Goal: Task Accomplishment & Management: Complete application form

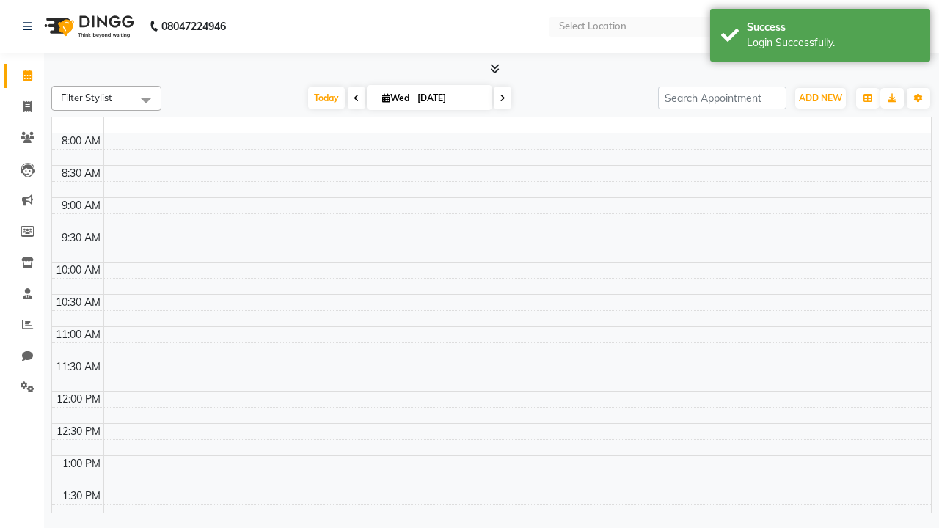
select select "en"
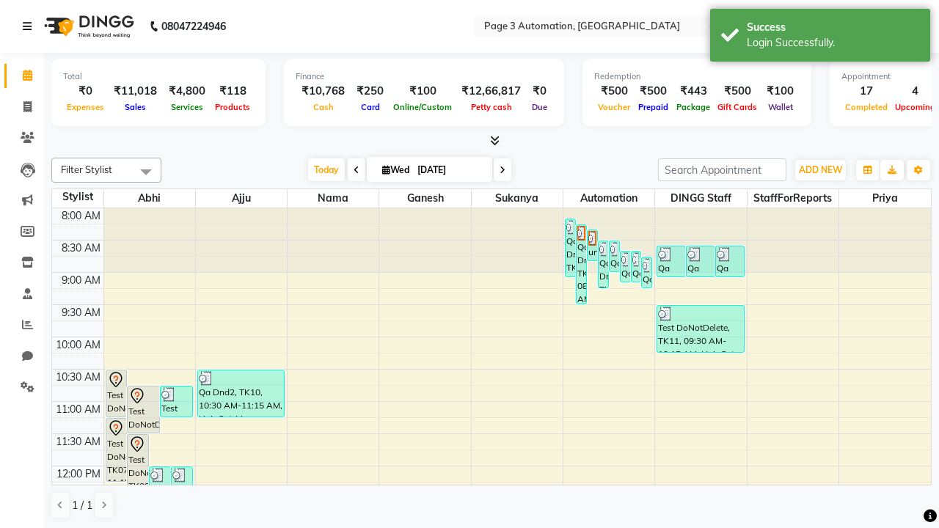
click at [30, 26] on icon at bounding box center [27, 26] width 9 height 10
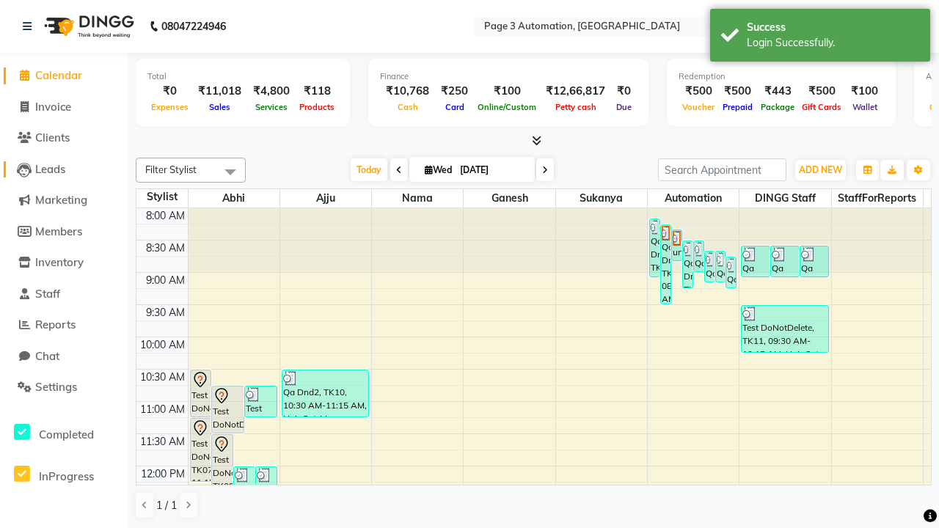
click at [64, 169] on span "Leads" at bounding box center [50, 169] width 30 height 14
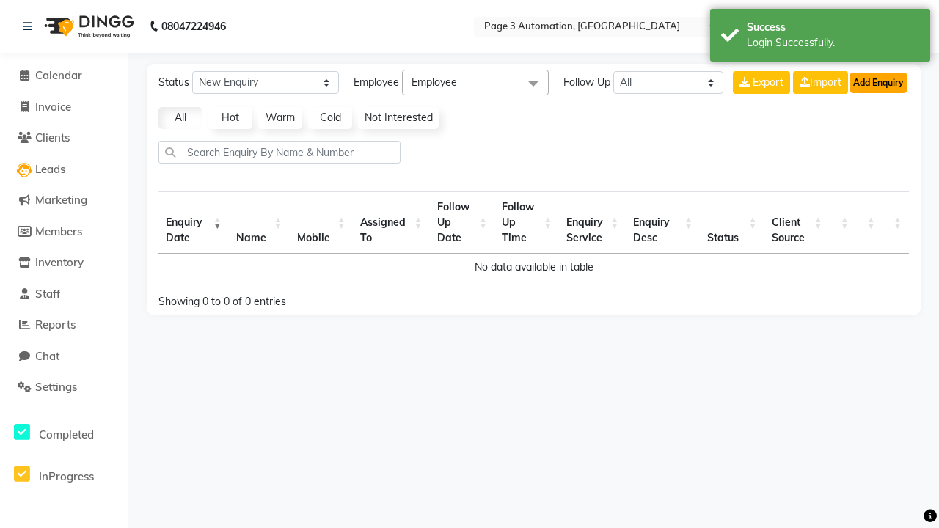
click at [878, 82] on button "Add Enquiry" at bounding box center [879, 83] width 58 height 21
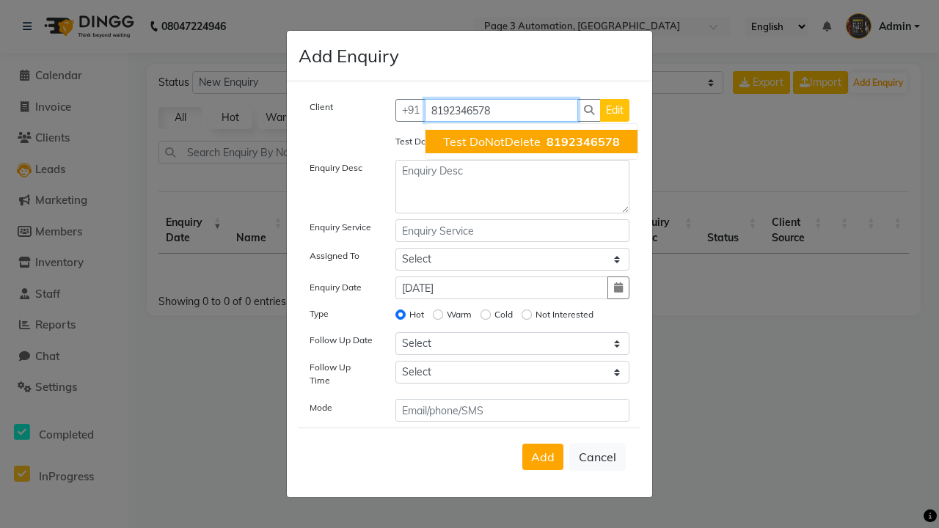
click at [531, 142] on span "Test DoNotDelete" at bounding box center [492, 141] width 98 height 15
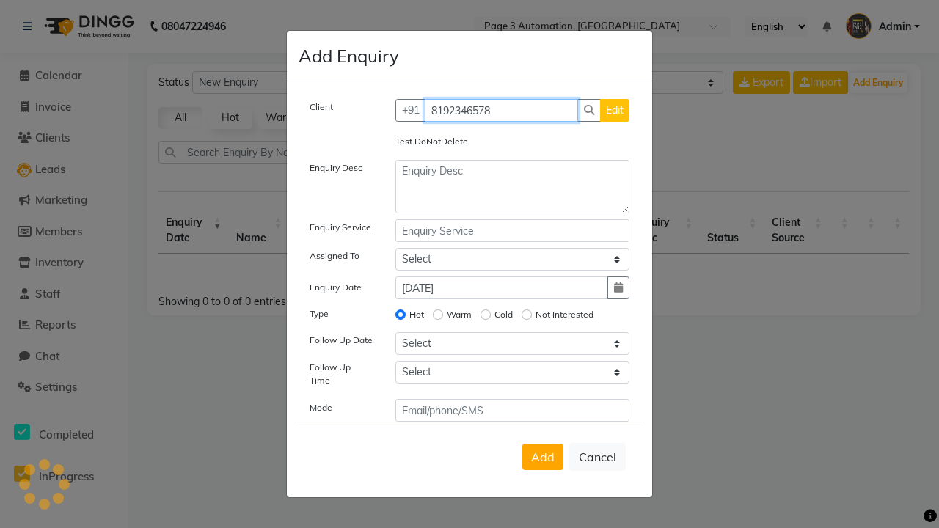
type input "8192346578"
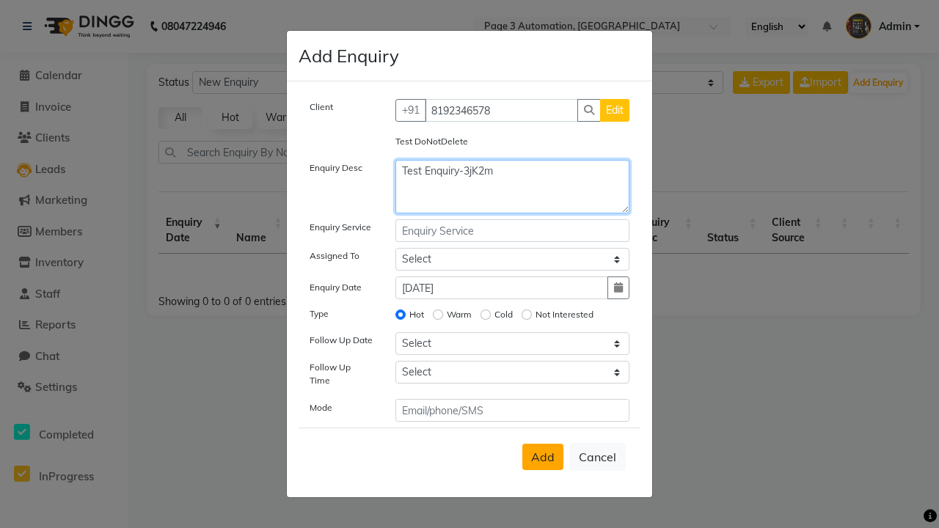
type textarea "Test Enquiry-3jK2m"
click at [543, 457] on span "Add" at bounding box center [542, 457] width 23 height 15
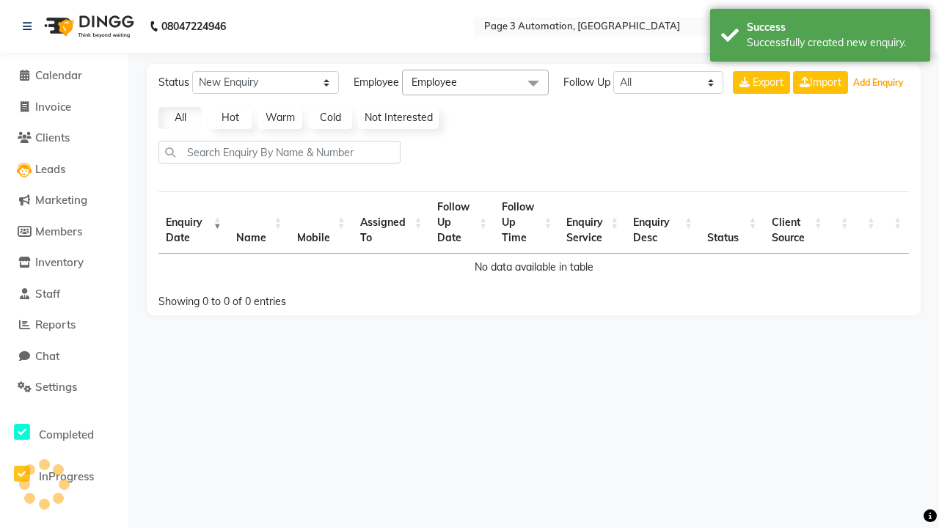
select select "10"
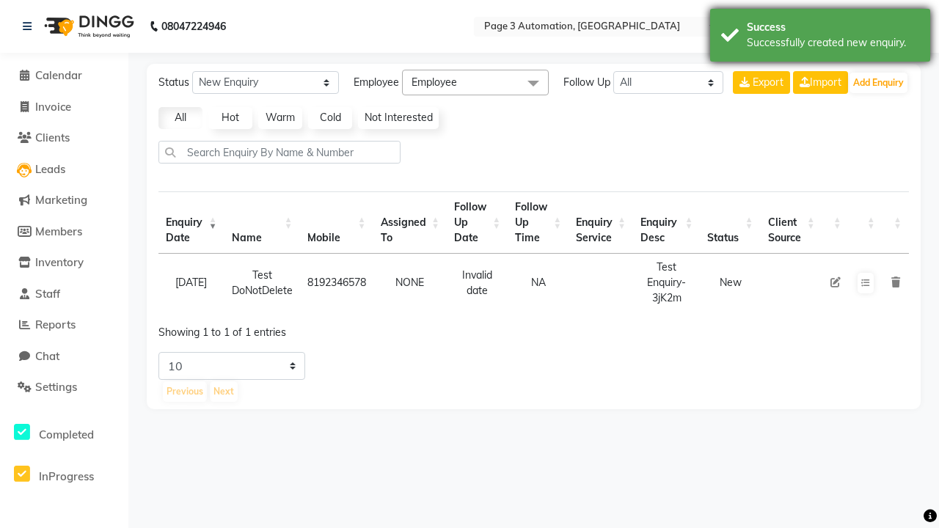
click at [820, 37] on div "Successfully created new enquiry." at bounding box center [833, 42] width 172 height 15
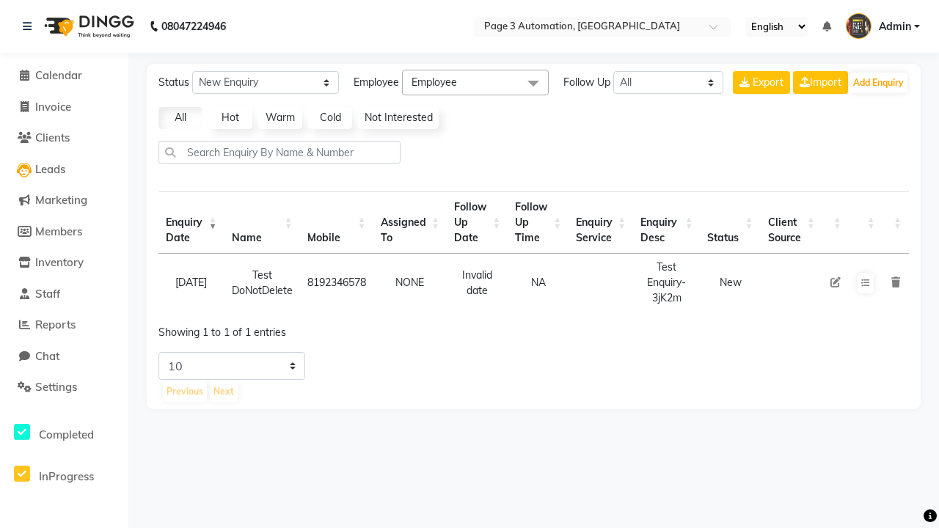
click at [835, 282] on icon at bounding box center [836, 282] width 10 height 10
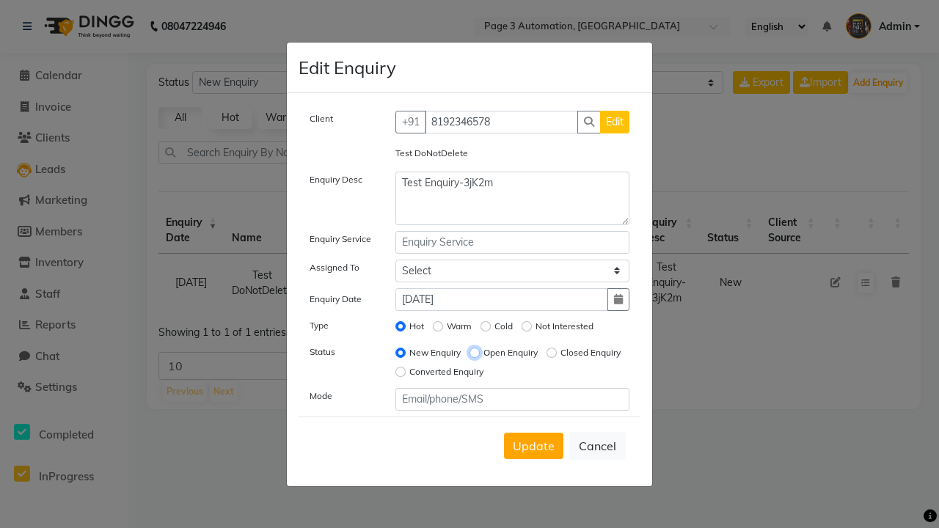
click at [474, 352] on input "Open Enquiry" at bounding box center [475, 353] width 10 height 10
radio input "true"
radio input "false"
click at [533, 445] on span "Update" at bounding box center [534, 446] width 42 height 15
select select
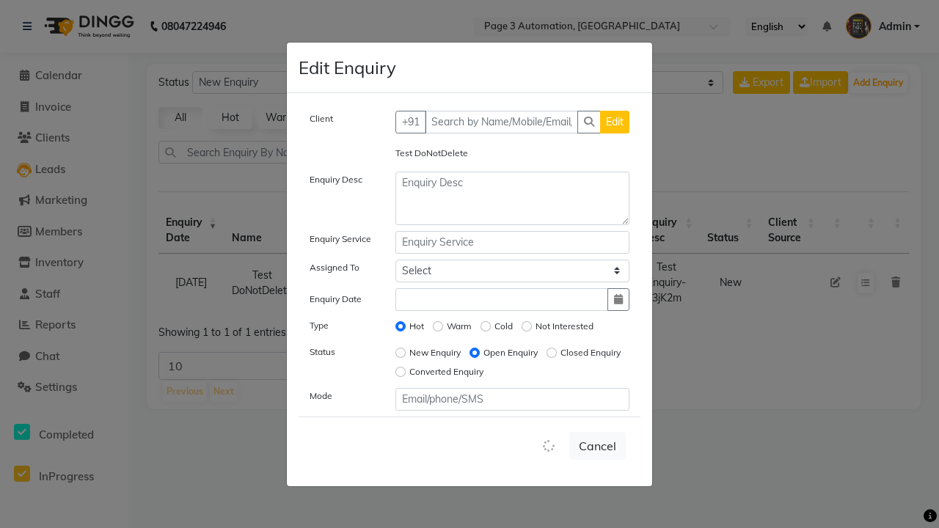
radio input "false"
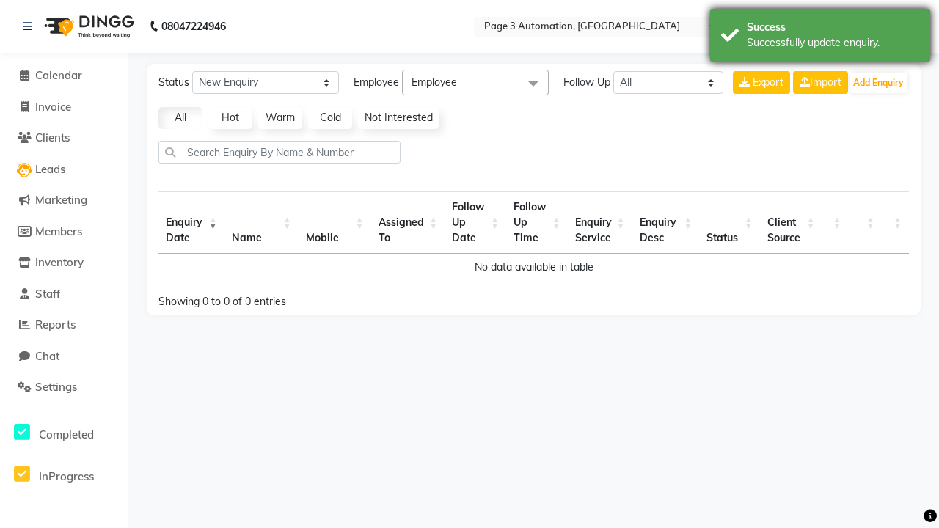
click at [820, 37] on div "Successfully update enquiry." at bounding box center [833, 42] width 172 height 15
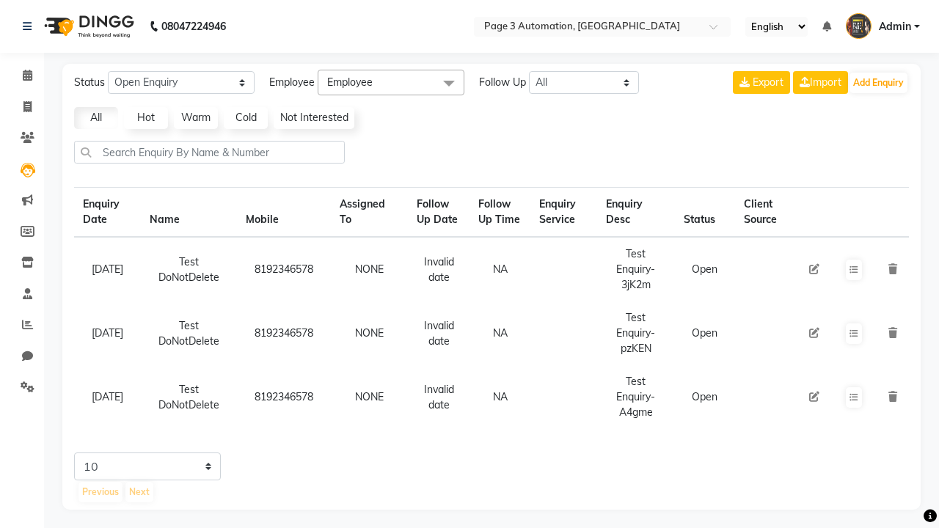
select select "Open"
select select "10"
click at [895, 264] on icon at bounding box center [893, 269] width 9 height 10
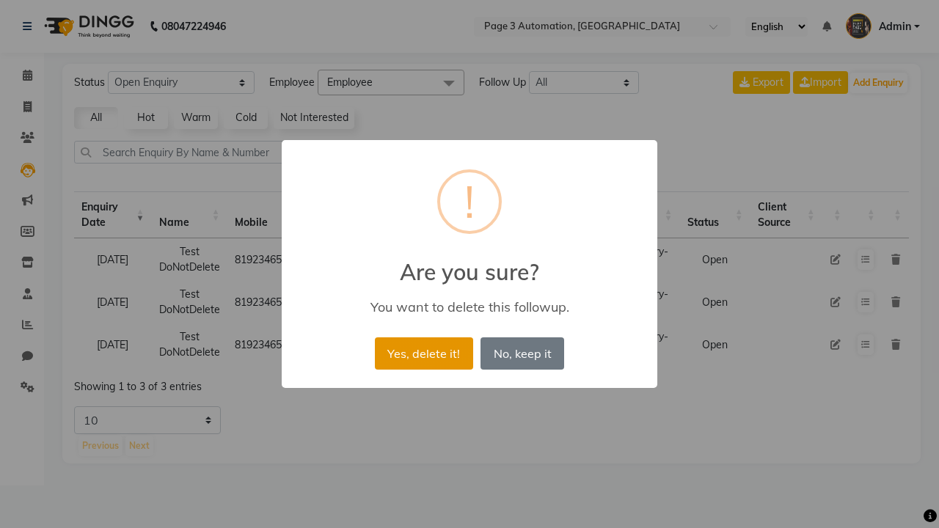
click at [423, 353] on button "Yes, delete it!" at bounding box center [424, 354] width 98 height 32
